Goal: Information Seeking & Learning: Learn about a topic

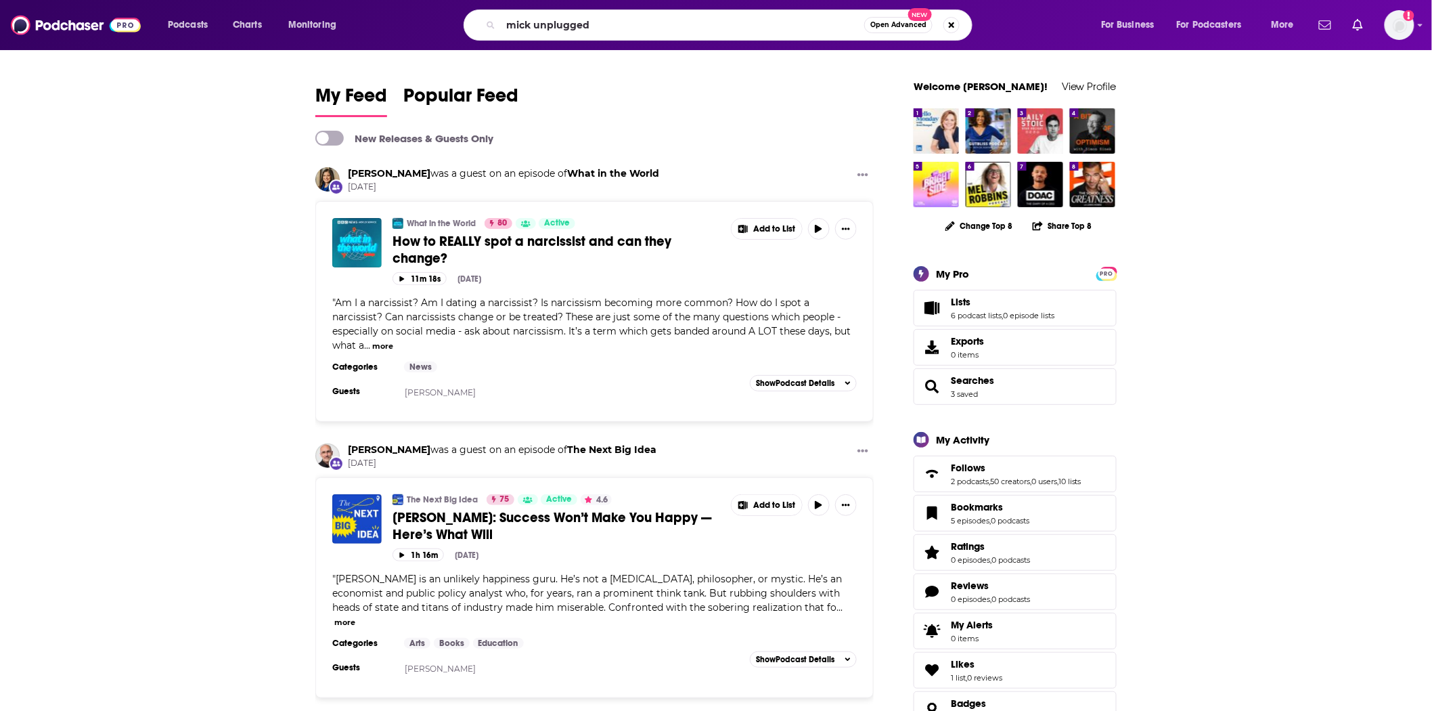
type input "mick unplugged"
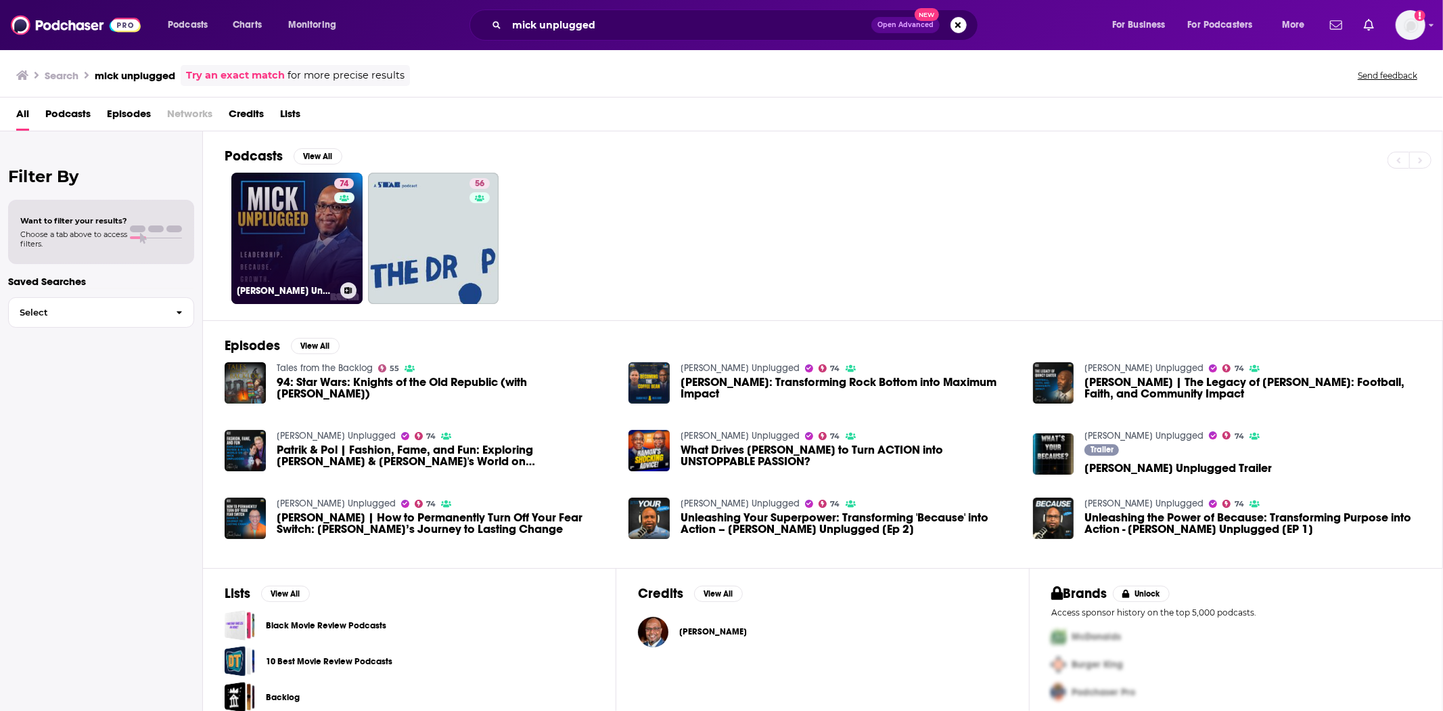
click at [242, 227] on link "74 [PERSON_NAME] Unplugged" at bounding box center [296, 238] width 131 height 131
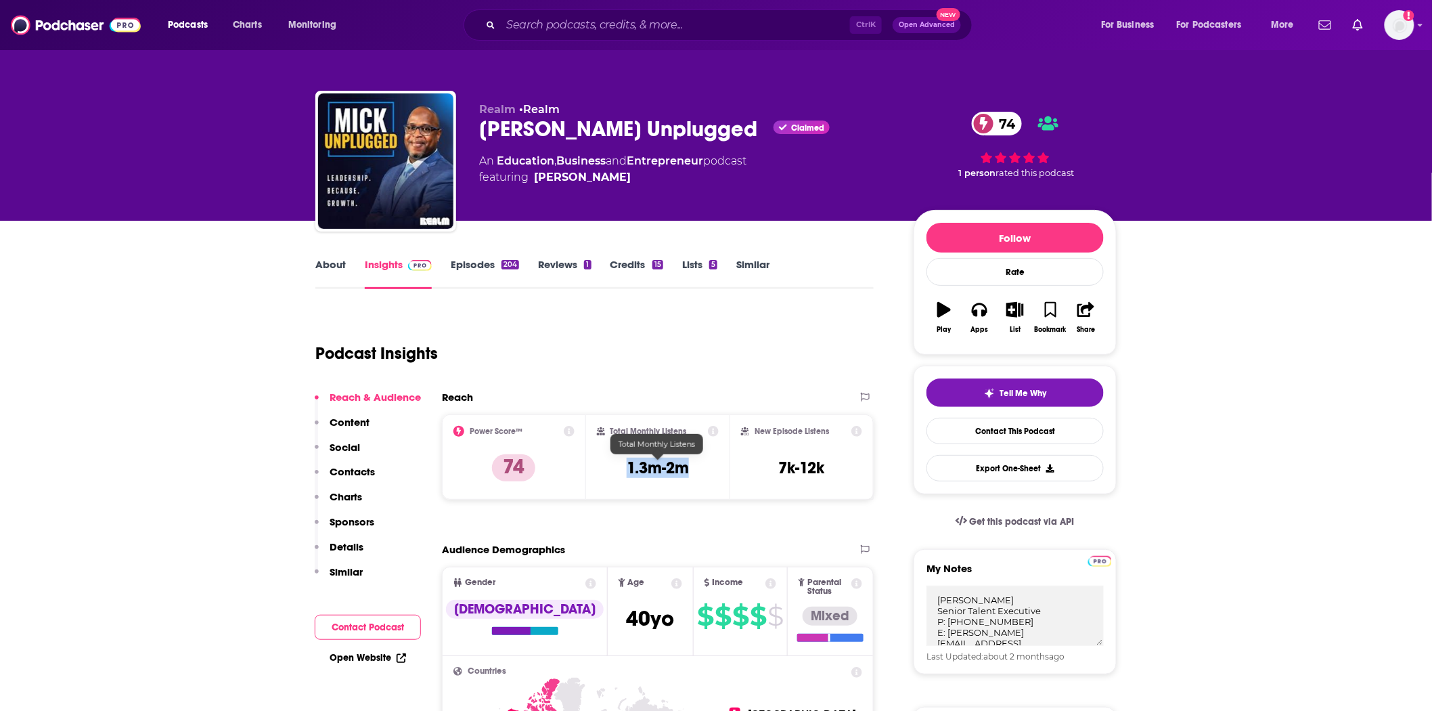
drag, startPoint x: 694, startPoint y: 474, endPoint x: 630, endPoint y: 476, distance: 63.6
click at [630, 476] on div "Total Monthly Listens 1.3m-2m" at bounding box center [658, 457] width 122 height 62
copy h3 "1.3m-2m"
